Goal: Task Accomplishment & Management: Manage account settings

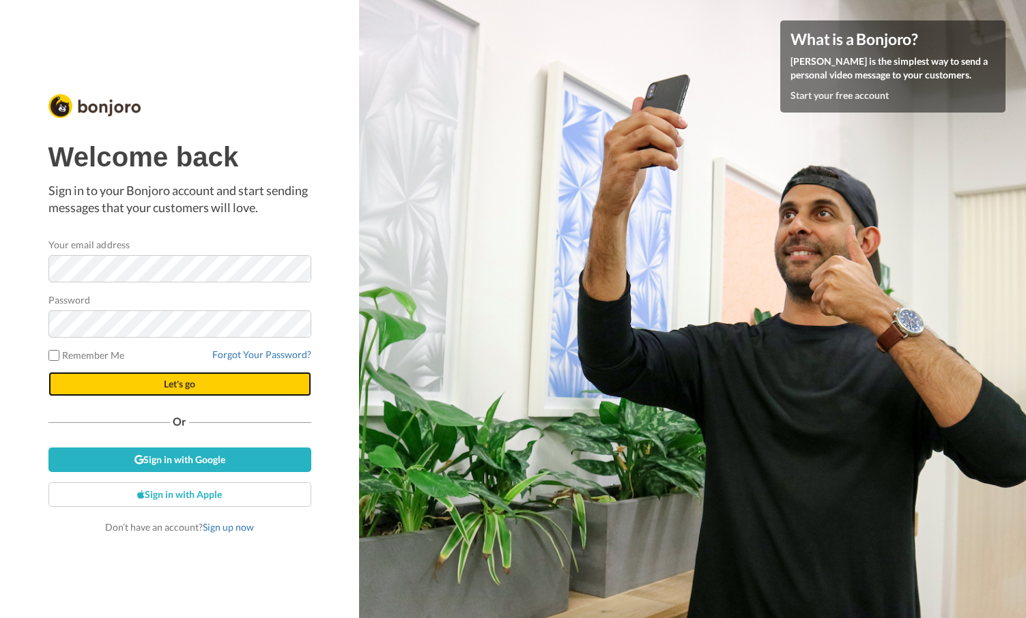
click at [157, 381] on button "Let's go" at bounding box center [179, 384] width 263 height 25
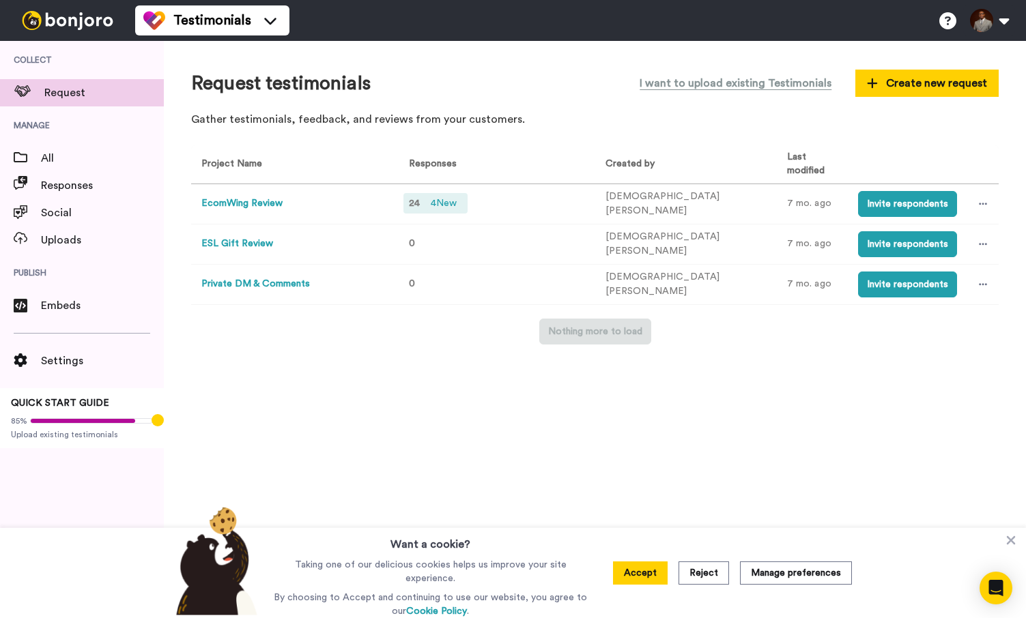
click at [448, 205] on span "4 New" at bounding box center [443, 203] width 37 height 15
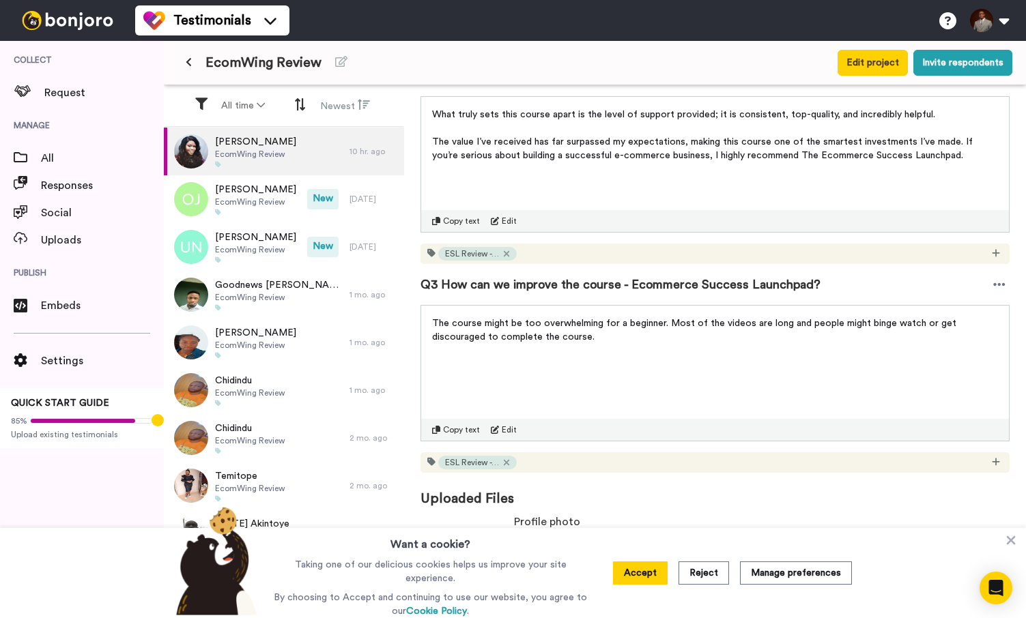
scroll to position [534, 0]
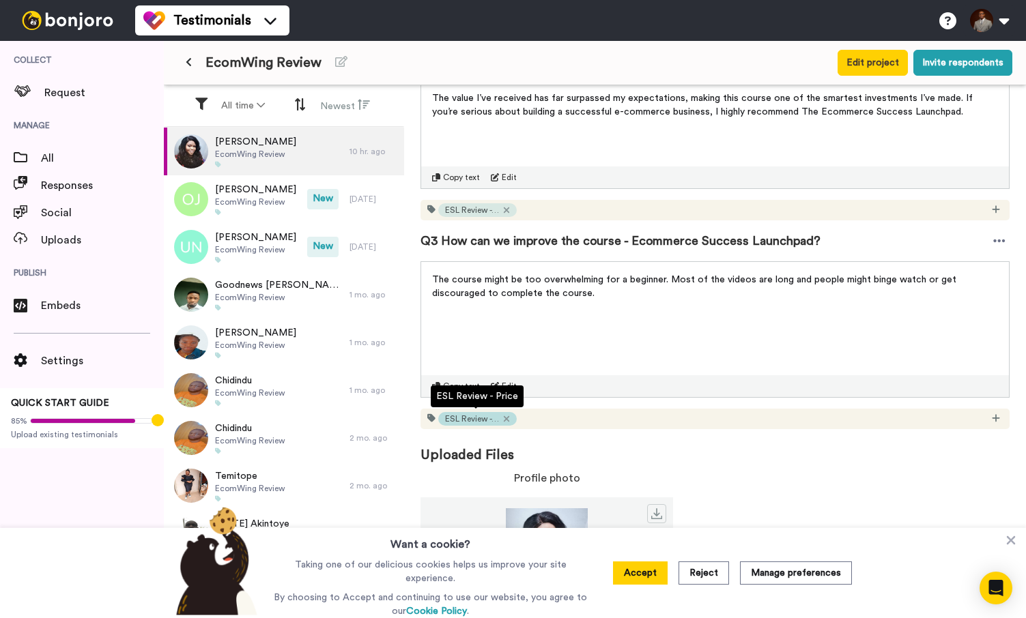
click at [487, 418] on span "ESL Review - Price" at bounding box center [472, 419] width 55 height 11
click at [483, 419] on span "ESL Review - Price" at bounding box center [472, 419] width 55 height 11
click at [506, 418] on div "ESL Review - Price" at bounding box center [477, 419] width 78 height 14
click at [504, 421] on icon at bounding box center [506, 418] width 5 height 5
click at [633, 421] on span "Add a tag to manage your publishables" at bounding box center [710, 419] width 167 height 14
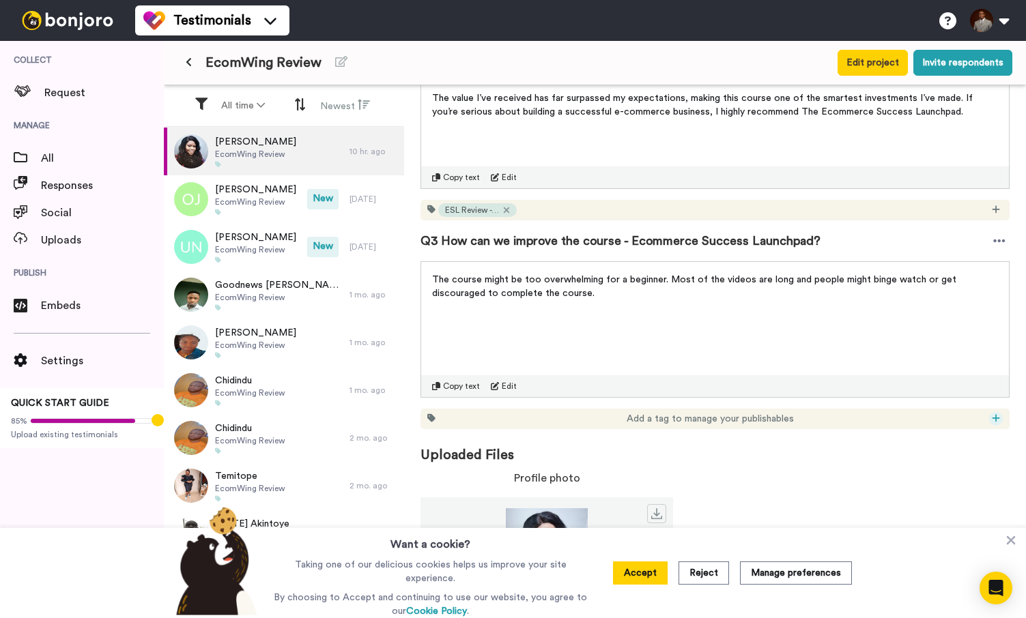
click at [997, 420] on icon at bounding box center [996, 419] width 8 height 10
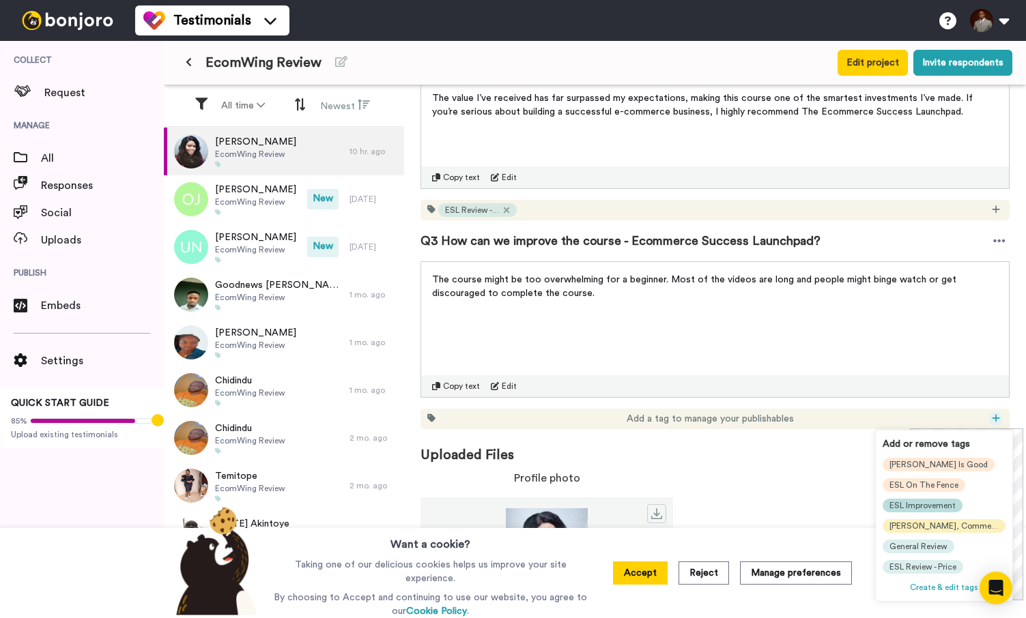
click at [943, 507] on span "ESL Improvement" at bounding box center [922, 505] width 66 height 11
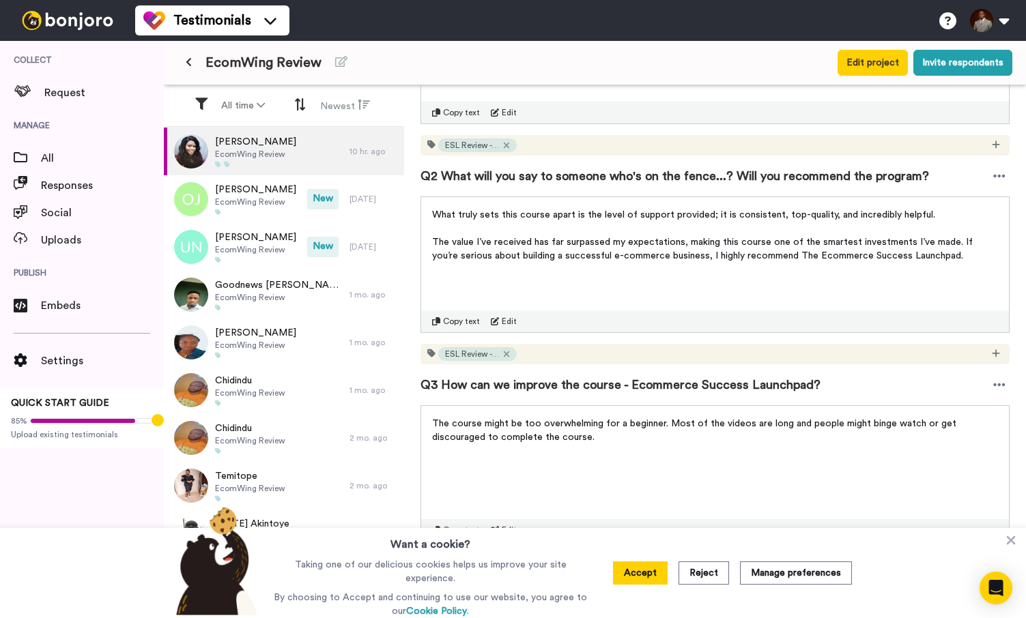
scroll to position [388, 0]
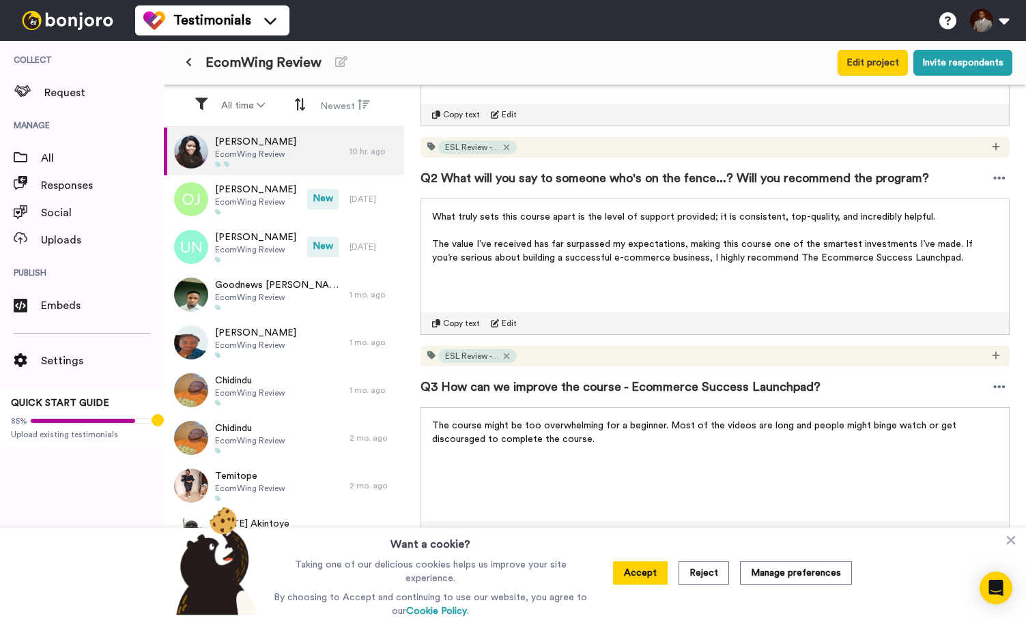
click at [541, 352] on div "ESL Review - Price" at bounding box center [700, 356] width 525 height 14
click at [992, 356] on icon at bounding box center [996, 356] width 8 height 10
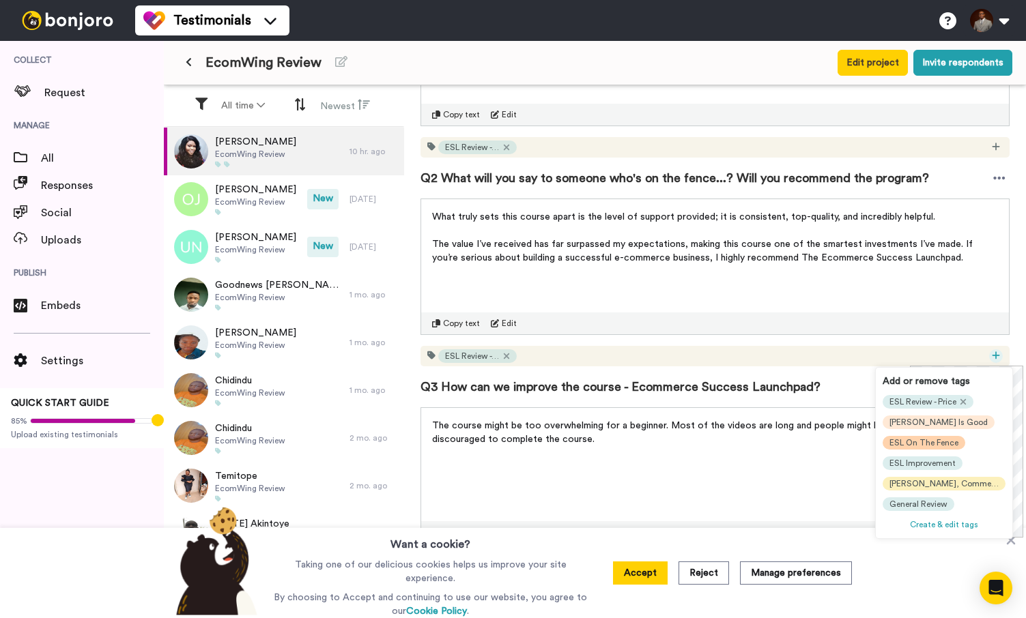
click at [941, 443] on span "ESL On The Fence" at bounding box center [923, 443] width 69 height 11
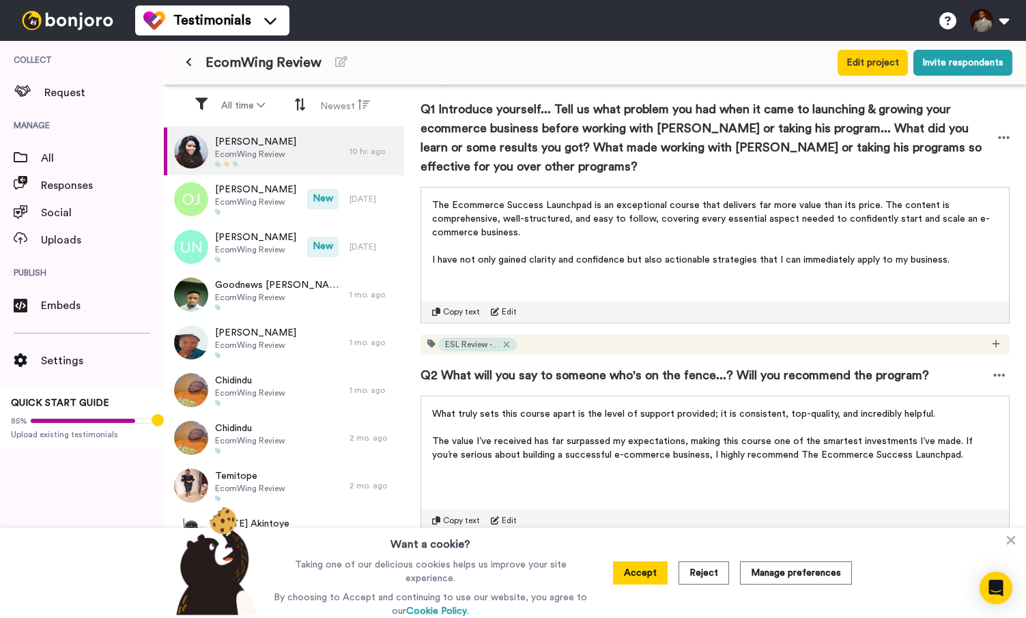
scroll to position [171, 0]
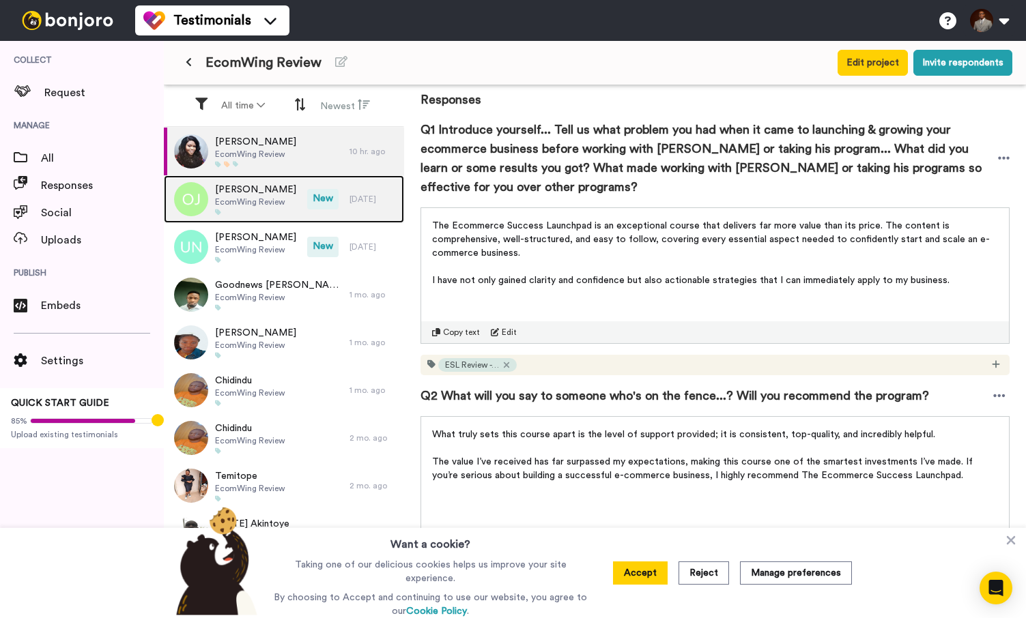
click at [261, 201] on span "EcomWing Review" at bounding box center [255, 202] width 81 height 11
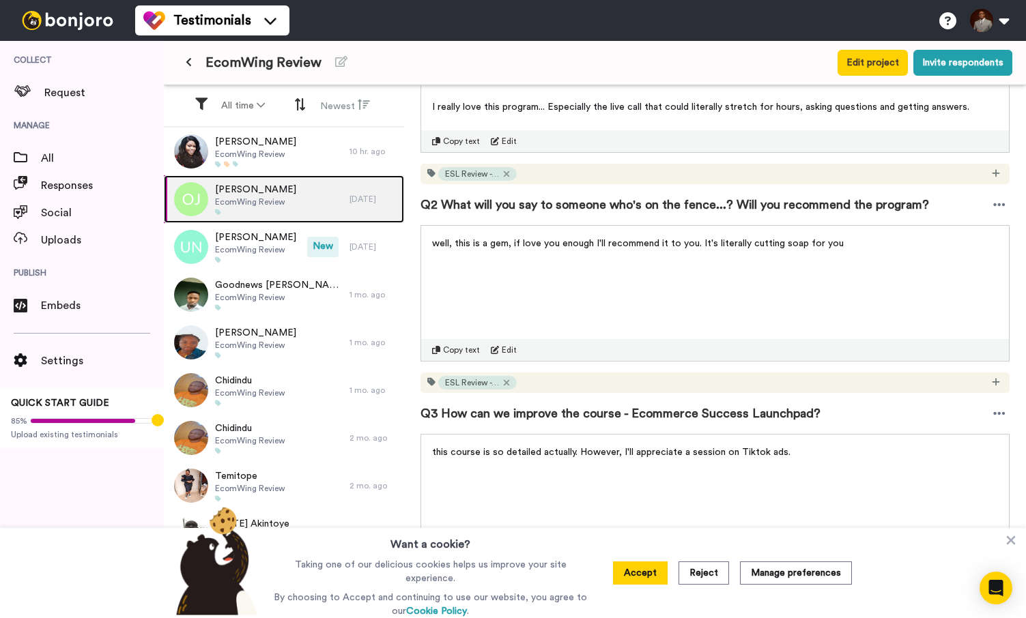
scroll to position [394, 0]
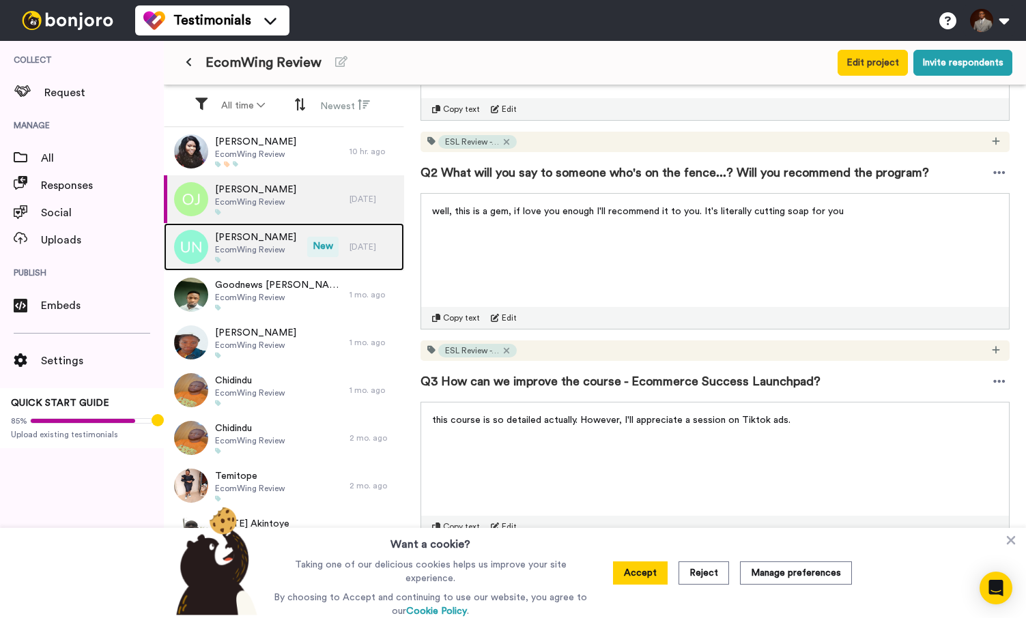
click at [307, 250] on span "New" at bounding box center [322, 247] width 31 height 20
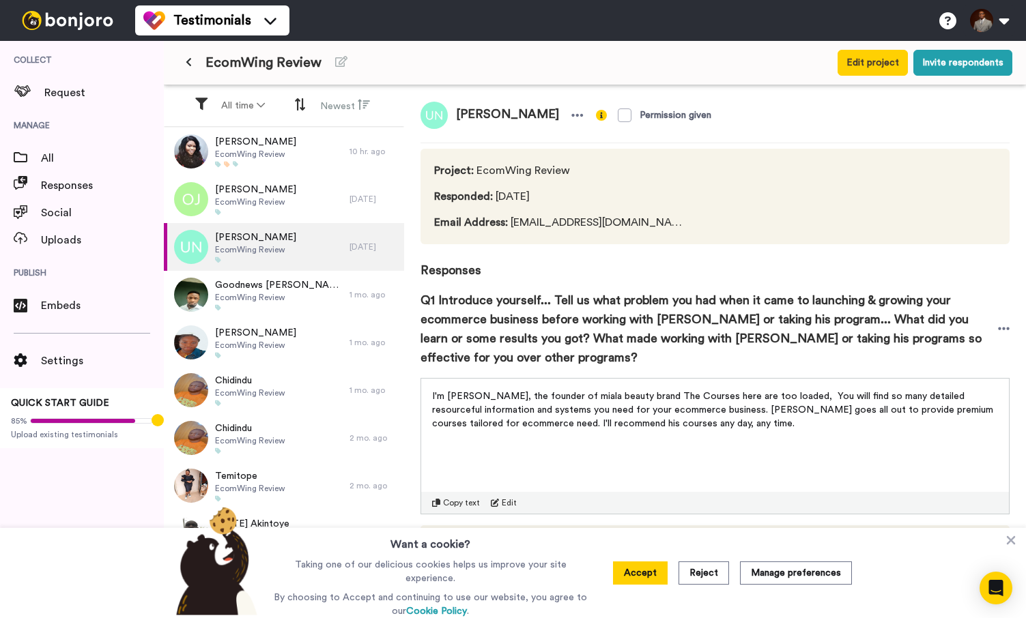
click at [678, 298] on span "Q1 Introduce yourself... Tell us what problem you had when it came to launching…" at bounding box center [708, 329] width 577 height 76
click at [647, 575] on button "Accept" at bounding box center [640, 573] width 55 height 23
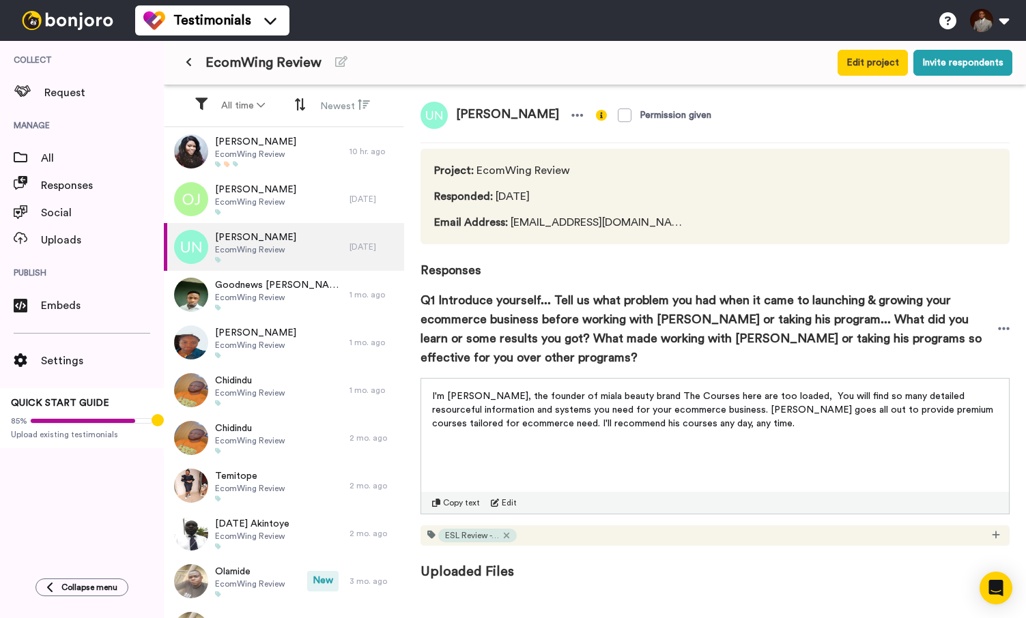
click at [678, 303] on span "Q1 Introduce yourself... Tell us what problem you had when it came to launching…" at bounding box center [708, 329] width 577 height 76
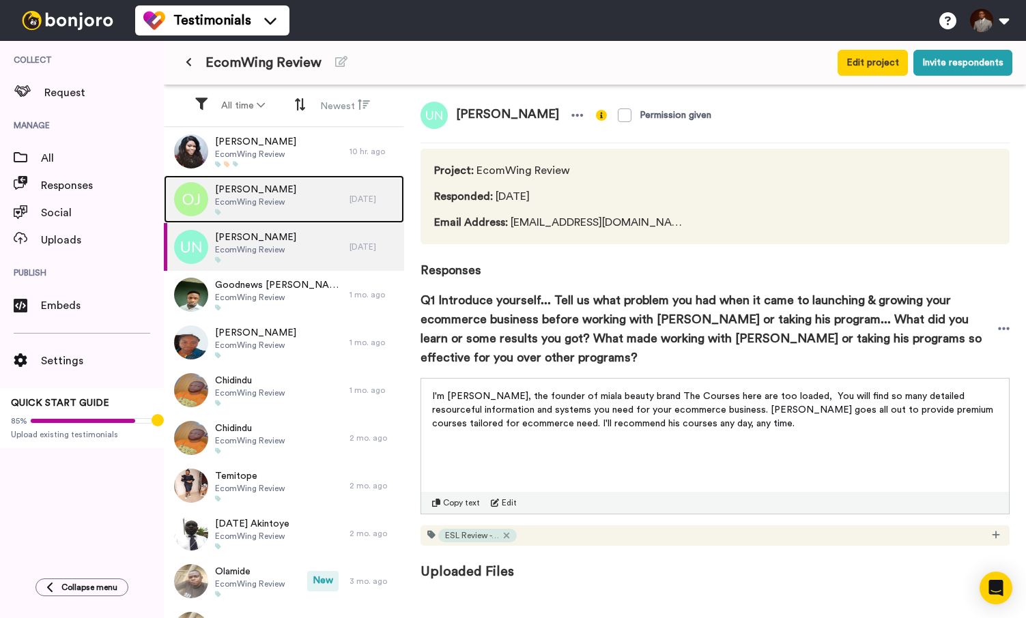
click at [296, 201] on div "Oluwafemi John EcomWing Review" at bounding box center [257, 199] width 186 height 48
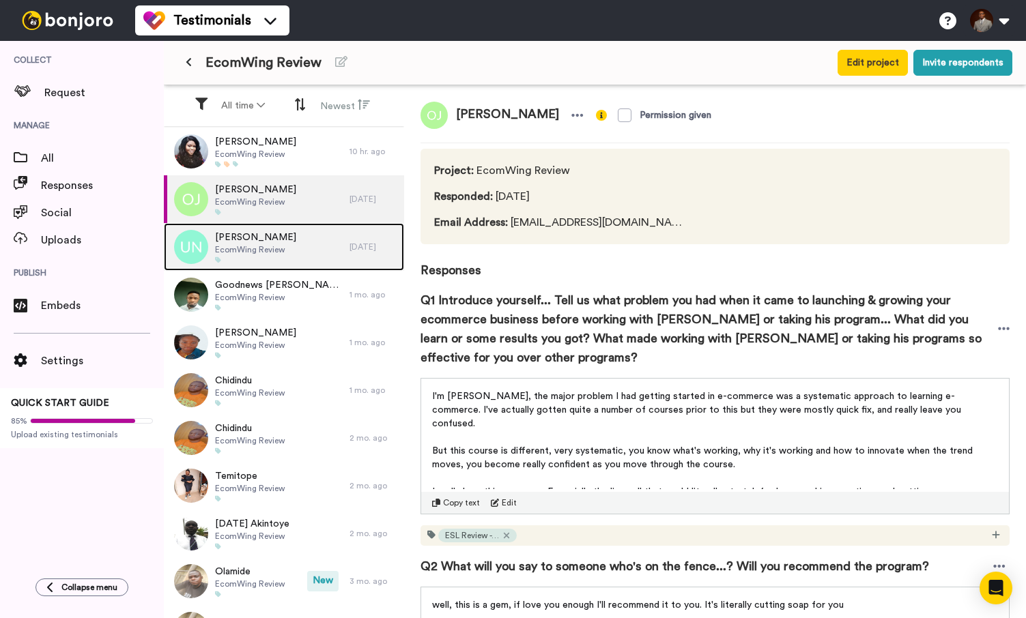
click at [292, 258] on div "Uche Nwokocha EcomWing Review" at bounding box center [257, 247] width 186 height 48
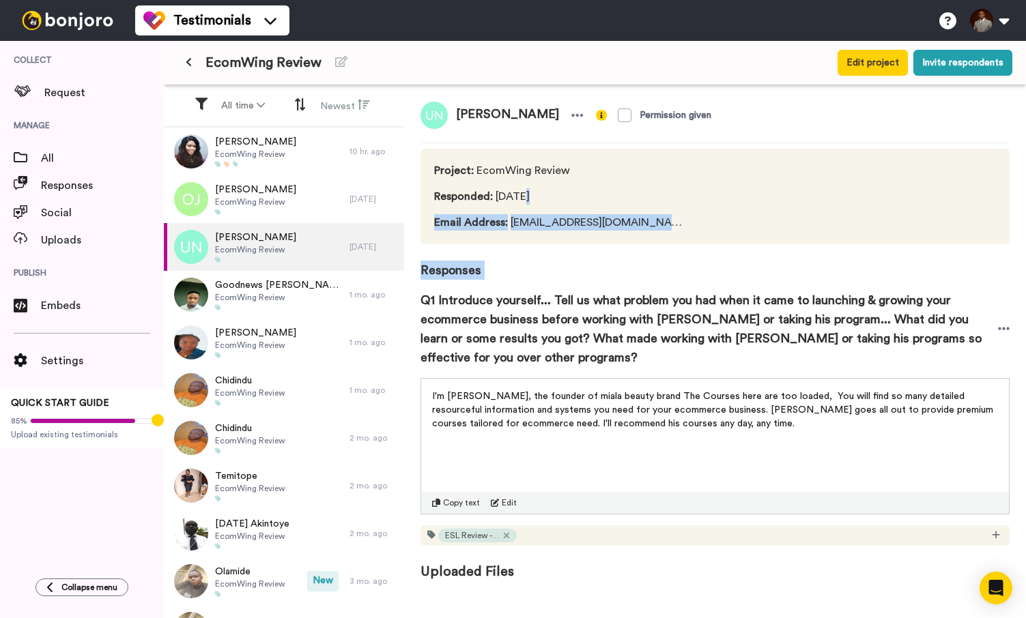
drag, startPoint x: 515, startPoint y: 290, endPoint x: 517, endPoint y: 202, distance: 88.1
click at [517, 202] on div "Uche Nwokocha Permission given Project : EcomWing Review Responded : 13 days ag…" at bounding box center [715, 353] width 622 height 536
click at [577, 315] on span "Q1 Introduce yourself... Tell us what problem you had when it came to launching…" at bounding box center [708, 329] width 577 height 76
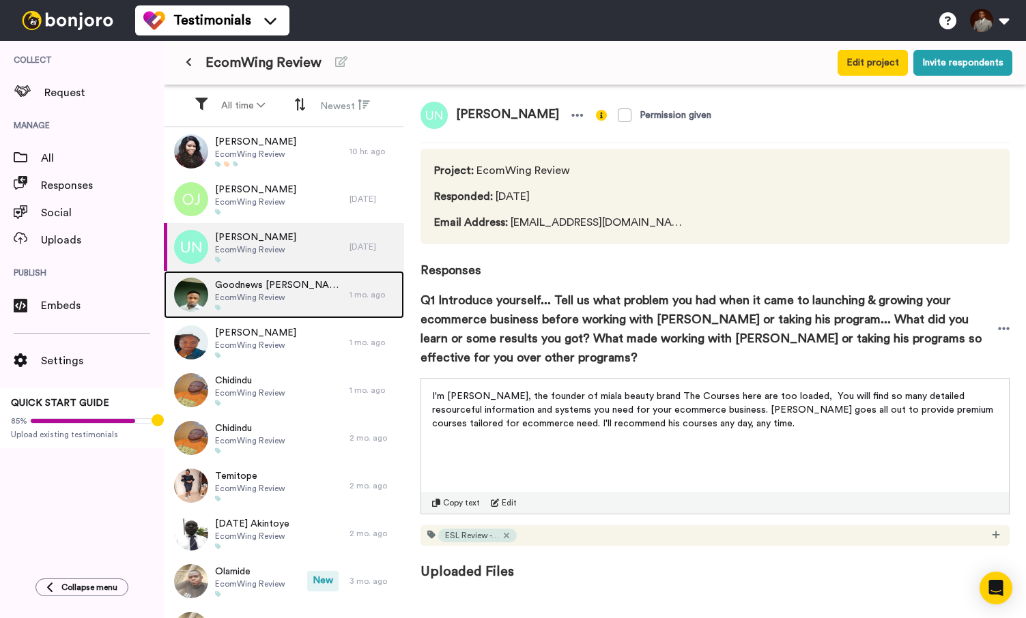
click at [306, 300] on div "Goodnews Hilary EcomWing Review" at bounding box center [257, 295] width 186 height 48
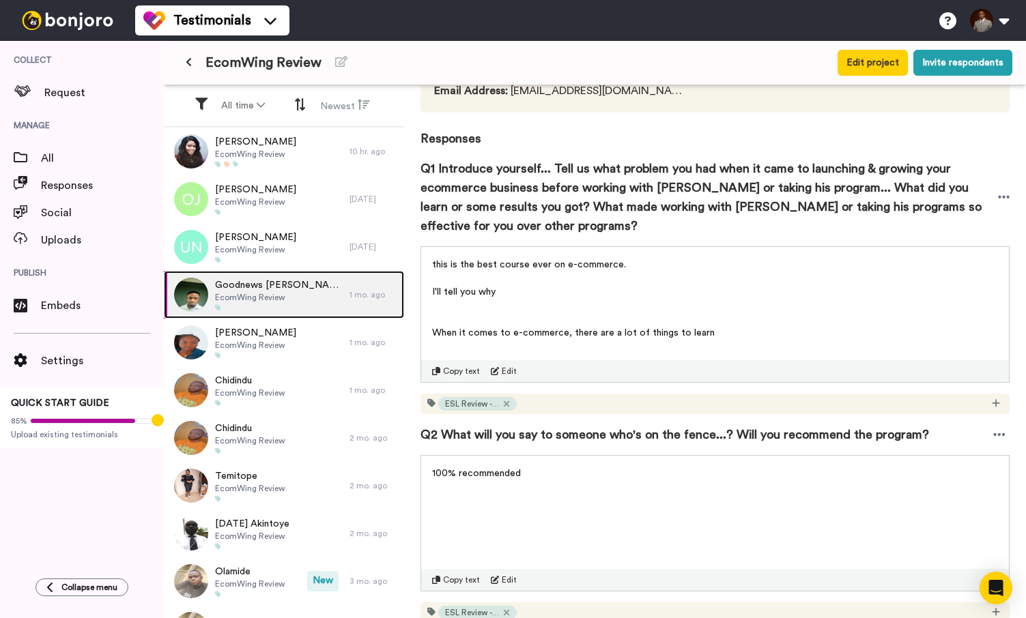
scroll to position [133, 0]
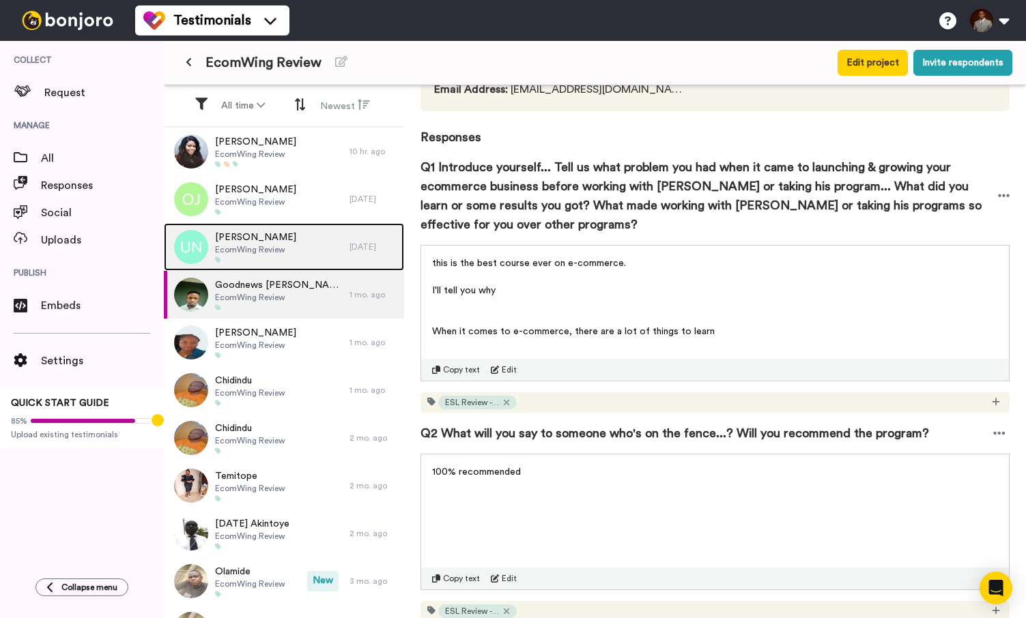
click at [286, 238] on div "Uche Nwokocha EcomWing Review" at bounding box center [257, 247] width 186 height 48
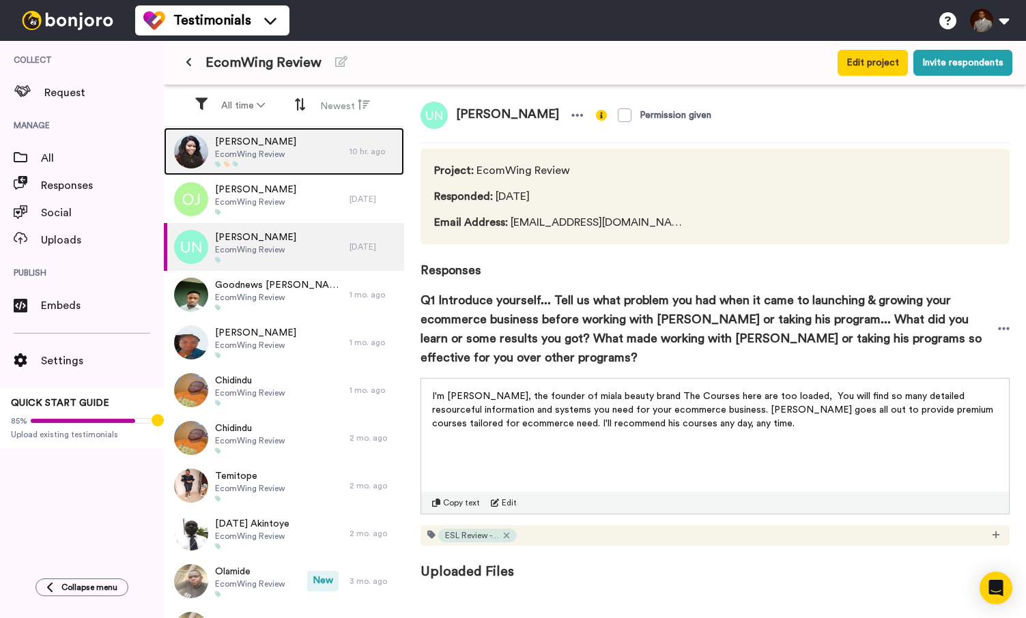
click at [244, 143] on span "[PERSON_NAME]" at bounding box center [255, 142] width 81 height 14
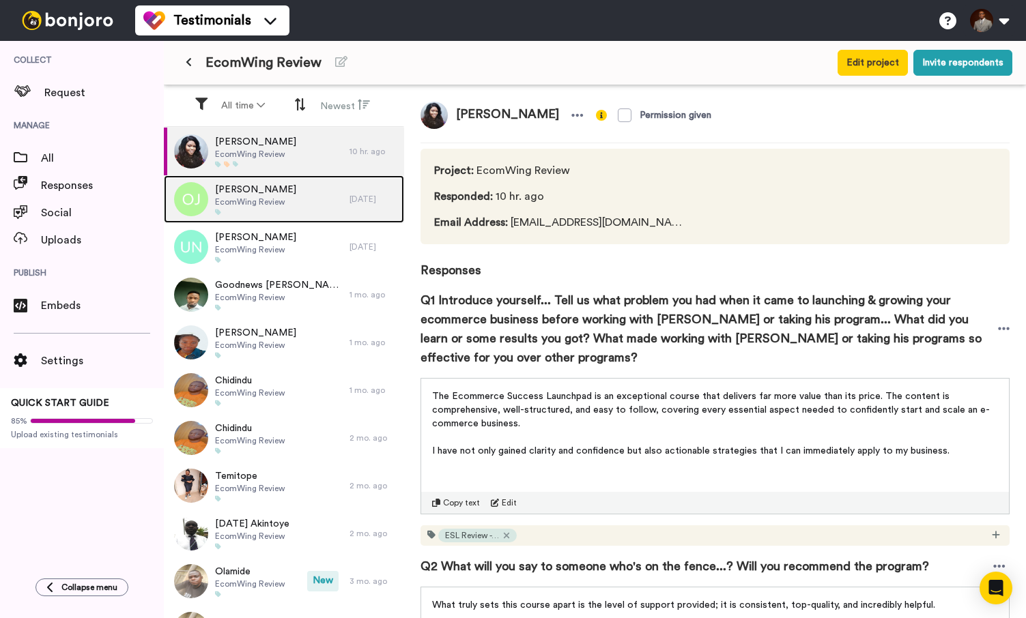
click at [255, 205] on span "EcomWing Review" at bounding box center [255, 202] width 81 height 11
